Goal: Transaction & Acquisition: Purchase product/service

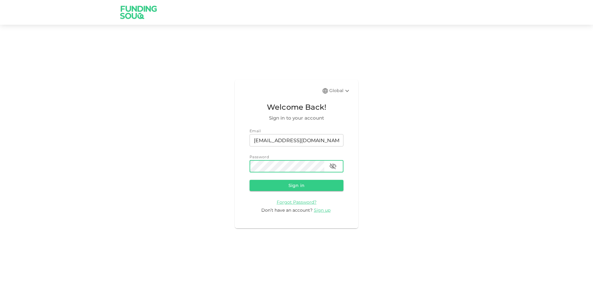
click at [250, 180] on button "Sign in" at bounding box center [297, 185] width 94 height 11
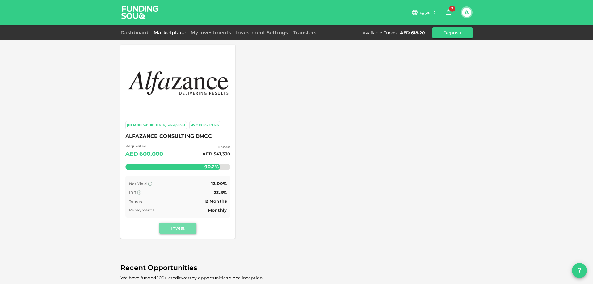
click at [175, 225] on button "Invest" at bounding box center [177, 228] width 37 height 11
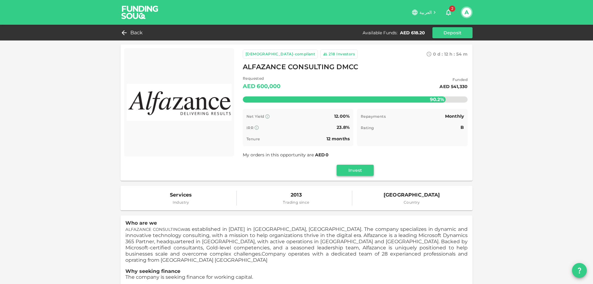
click at [342, 168] on button "Invest" at bounding box center [355, 170] width 37 height 11
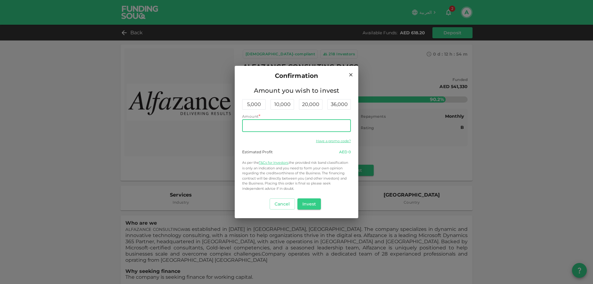
click at [294, 125] on input "Amount" at bounding box center [296, 126] width 109 height 12
type input "618"
click at [307, 206] on button "Invest" at bounding box center [310, 203] width 24 height 11
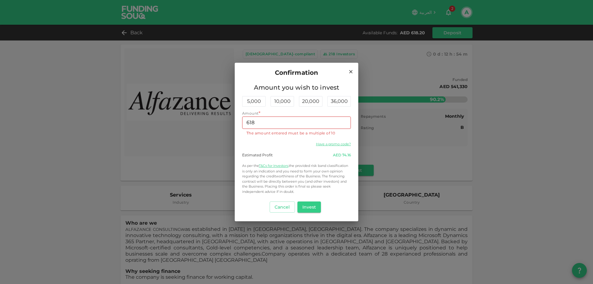
click at [351, 73] on icon at bounding box center [351, 72] width 6 height 6
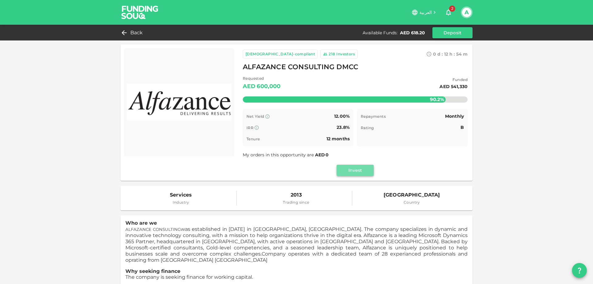
click at [357, 175] on button "Invest" at bounding box center [355, 170] width 37 height 11
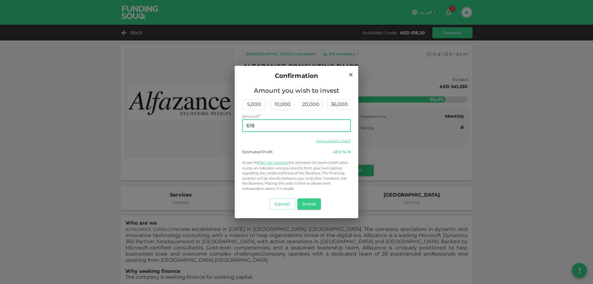
click at [318, 125] on input "618" at bounding box center [296, 126] width 109 height 12
type input "610"
click at [316, 206] on button "Invest" at bounding box center [310, 203] width 24 height 11
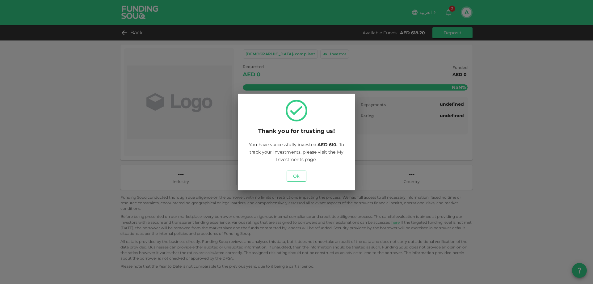
click at [296, 177] on button "Ok" at bounding box center [297, 176] width 20 height 11
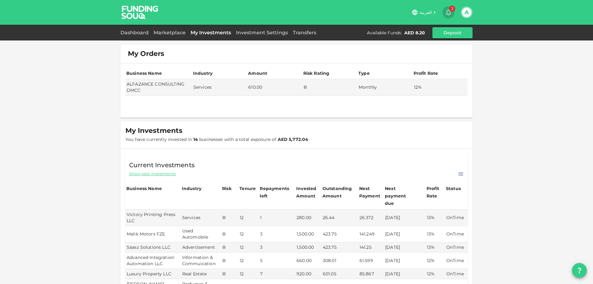
click at [448, 14] on icon "button" at bounding box center [448, 13] width 5 height 6
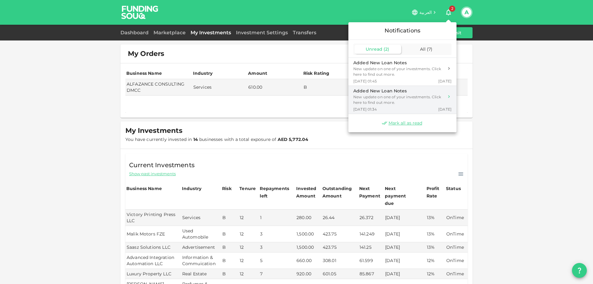
click at [381, 90] on div "Added New Loan Notes" at bounding box center [399, 91] width 91 height 6
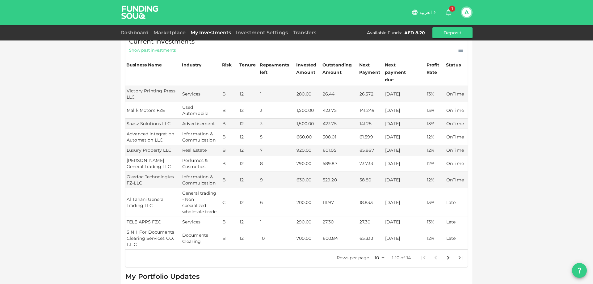
scroll to position [155, 0]
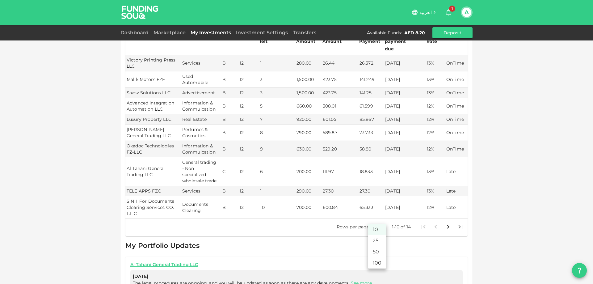
click at [381, 221] on body "العربية 1 A Dashboard Marketplace My Investments Investment Settings Transfers …" at bounding box center [296, 142] width 593 height 284
click at [376, 244] on li "25" at bounding box center [377, 240] width 19 height 11
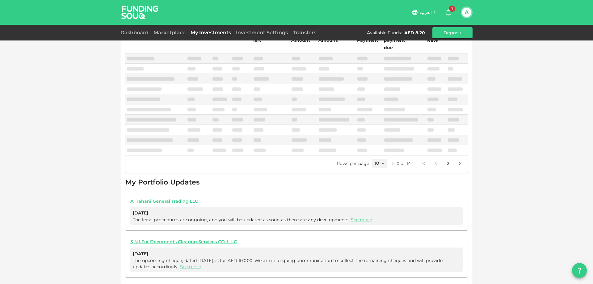
type input "25"
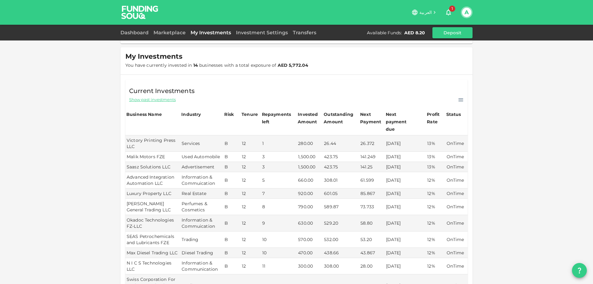
scroll to position [62, 0]
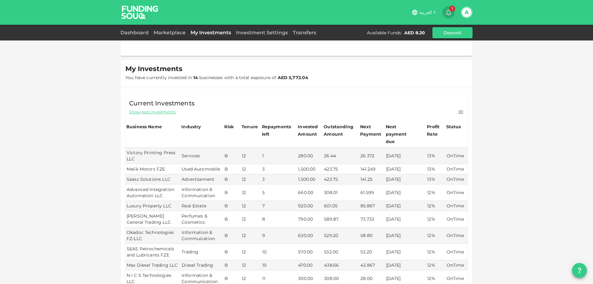
click at [448, 12] on icon "button" at bounding box center [448, 12] width 7 height 7
